Goal: Task Accomplishment & Management: Manage account settings

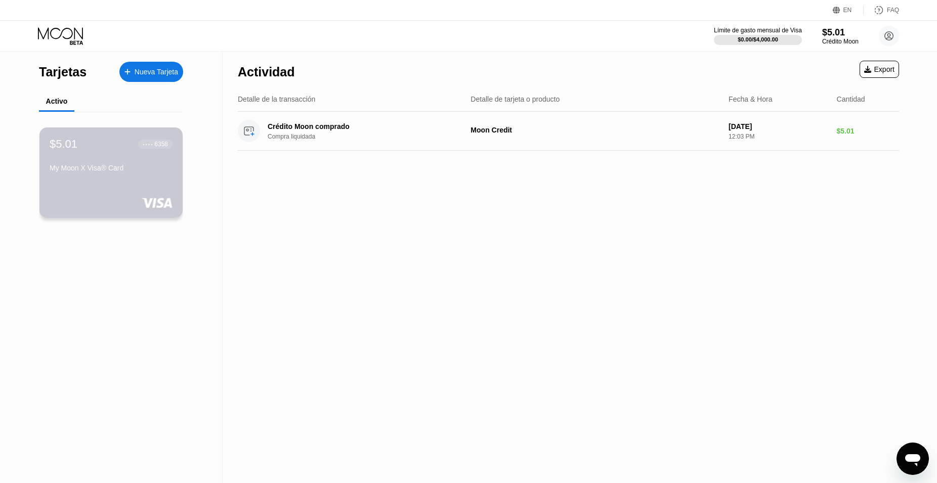
click at [139, 172] on div "My Moon X Visa® Card" at bounding box center [111, 168] width 123 height 8
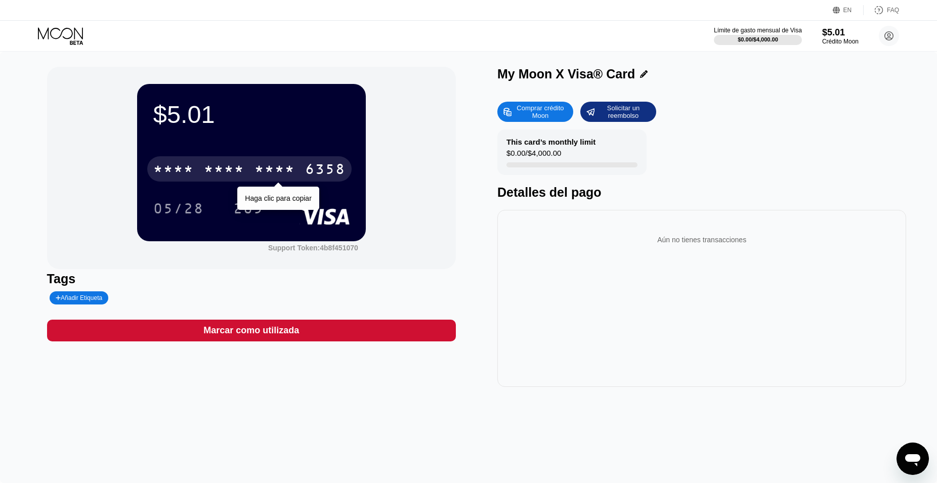
click at [286, 171] on div "* * * *" at bounding box center [275, 170] width 40 height 16
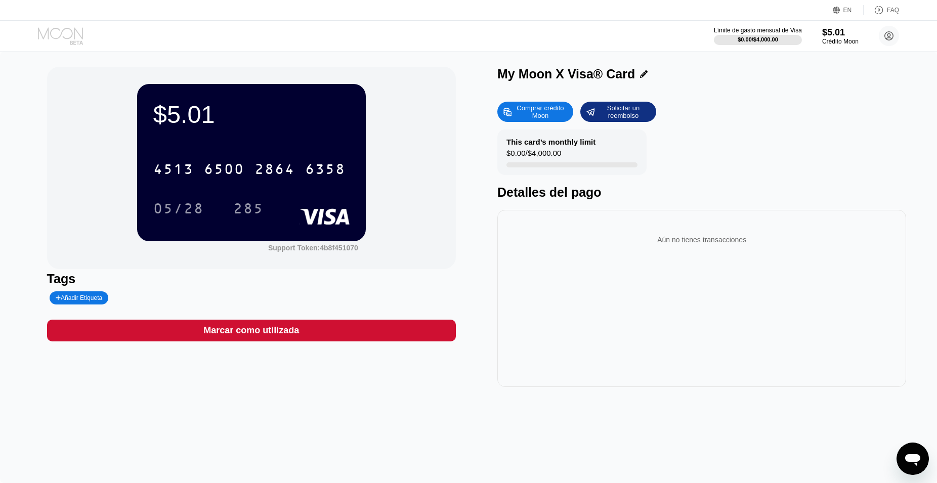
click at [76, 33] on icon at bounding box center [61, 36] width 47 height 18
